Goal: Find specific page/section

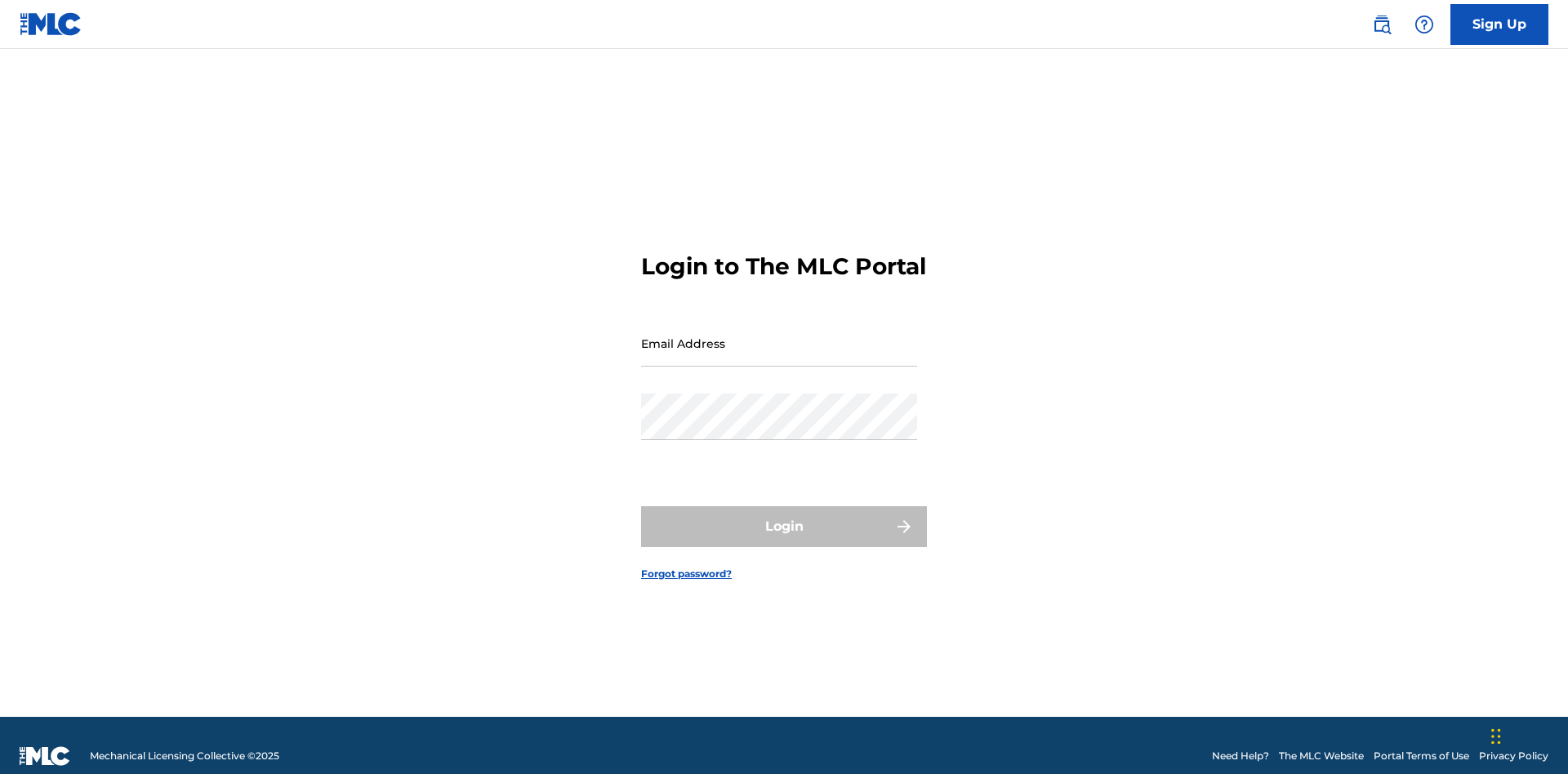
scroll to position [22, 0]
click at [779, 336] on input "Email Address" at bounding box center [778, 344] width 276 height 47
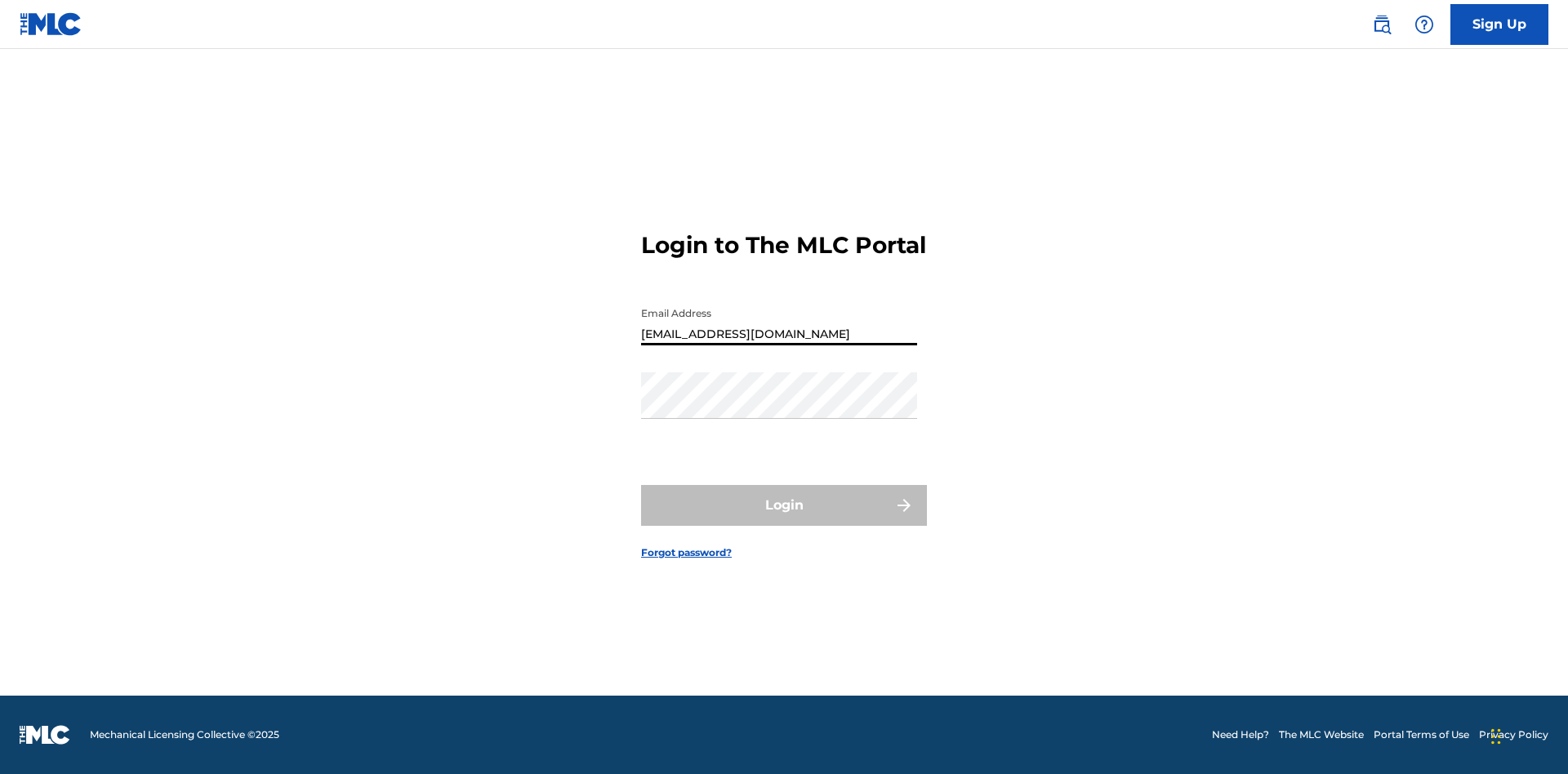
type input "Duke.McTesterson@gmail.com"
click at [784, 520] on button "Login" at bounding box center [784, 506] width 286 height 41
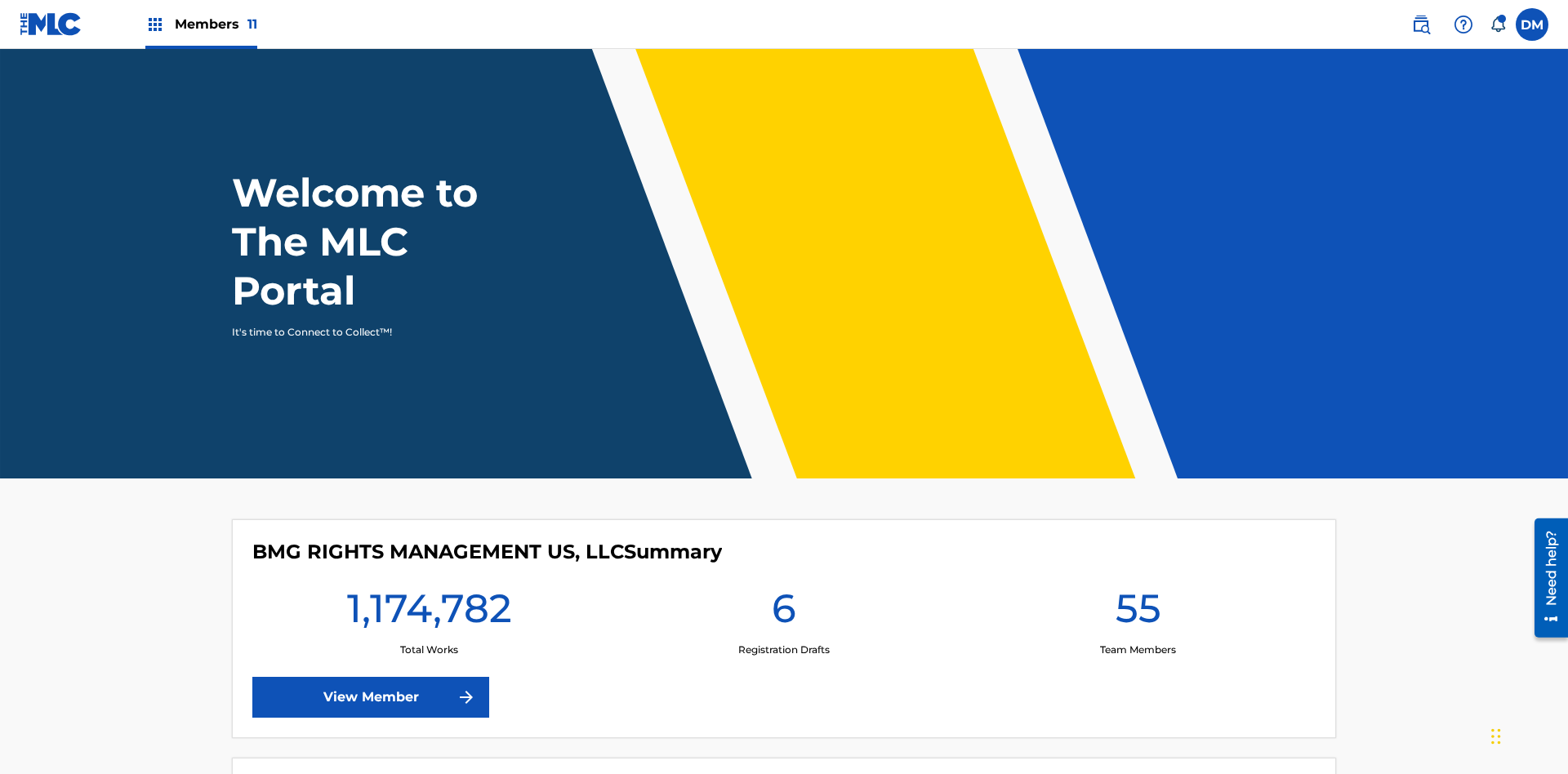
scroll to position [70, 0]
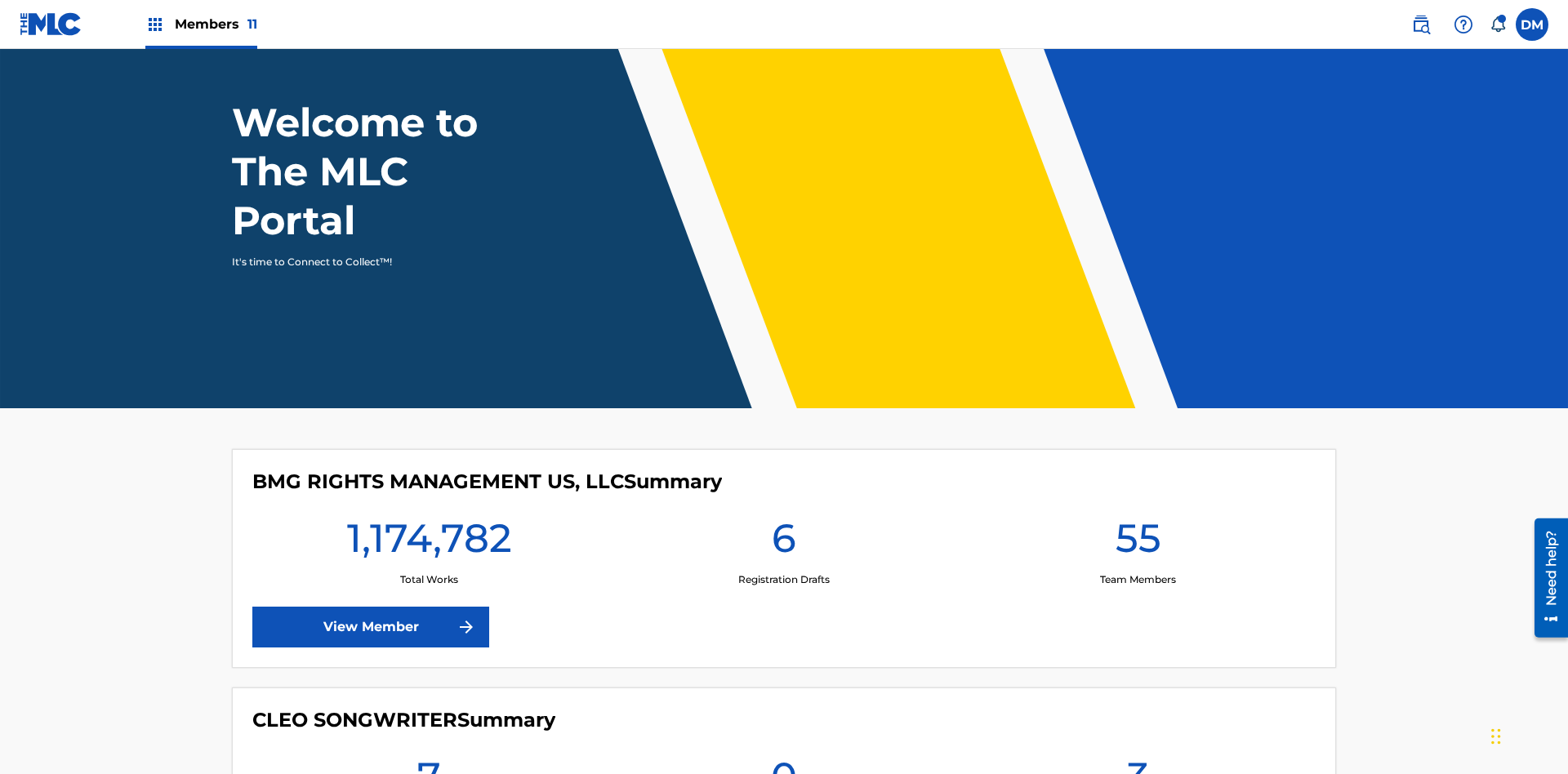
click at [201, 23] on span "Members 11" at bounding box center [216, 24] width 82 height 19
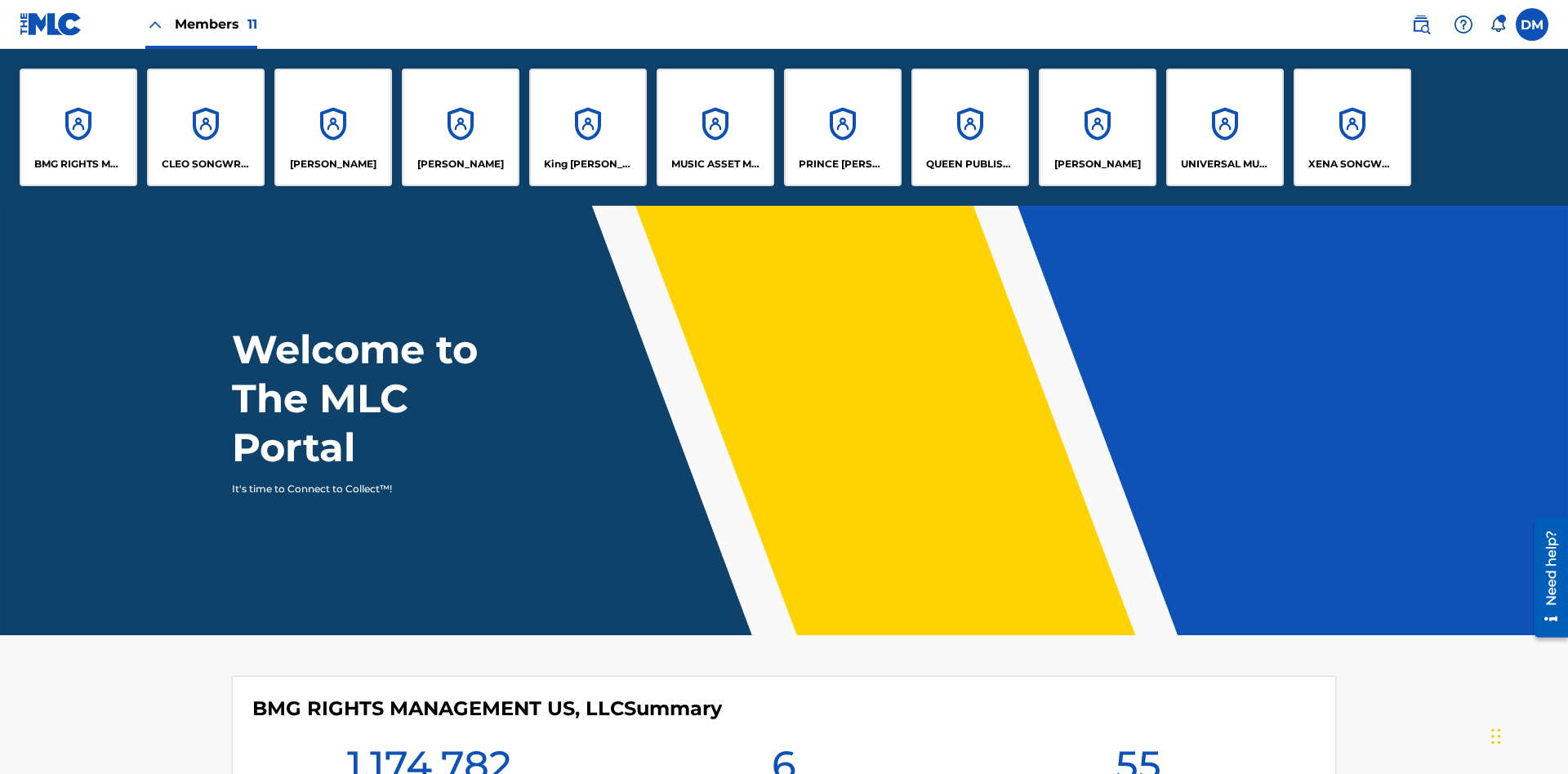
click at [587, 165] on p "King McTesterson" at bounding box center [588, 165] width 89 height 15
